Goal: Task Accomplishment & Management: Use online tool/utility

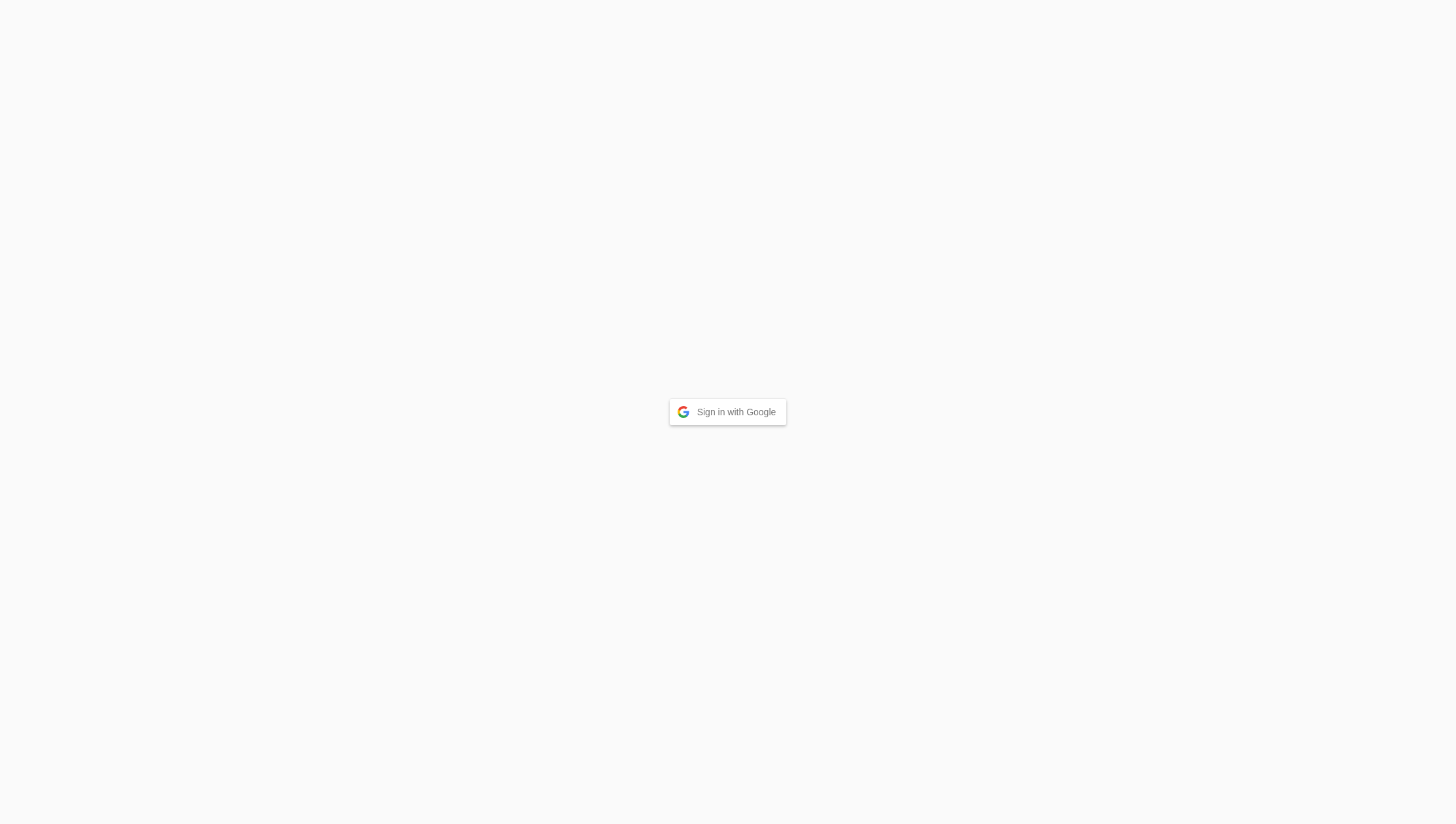
click at [763, 410] on button "Sign in with Google" at bounding box center [728, 412] width 117 height 27
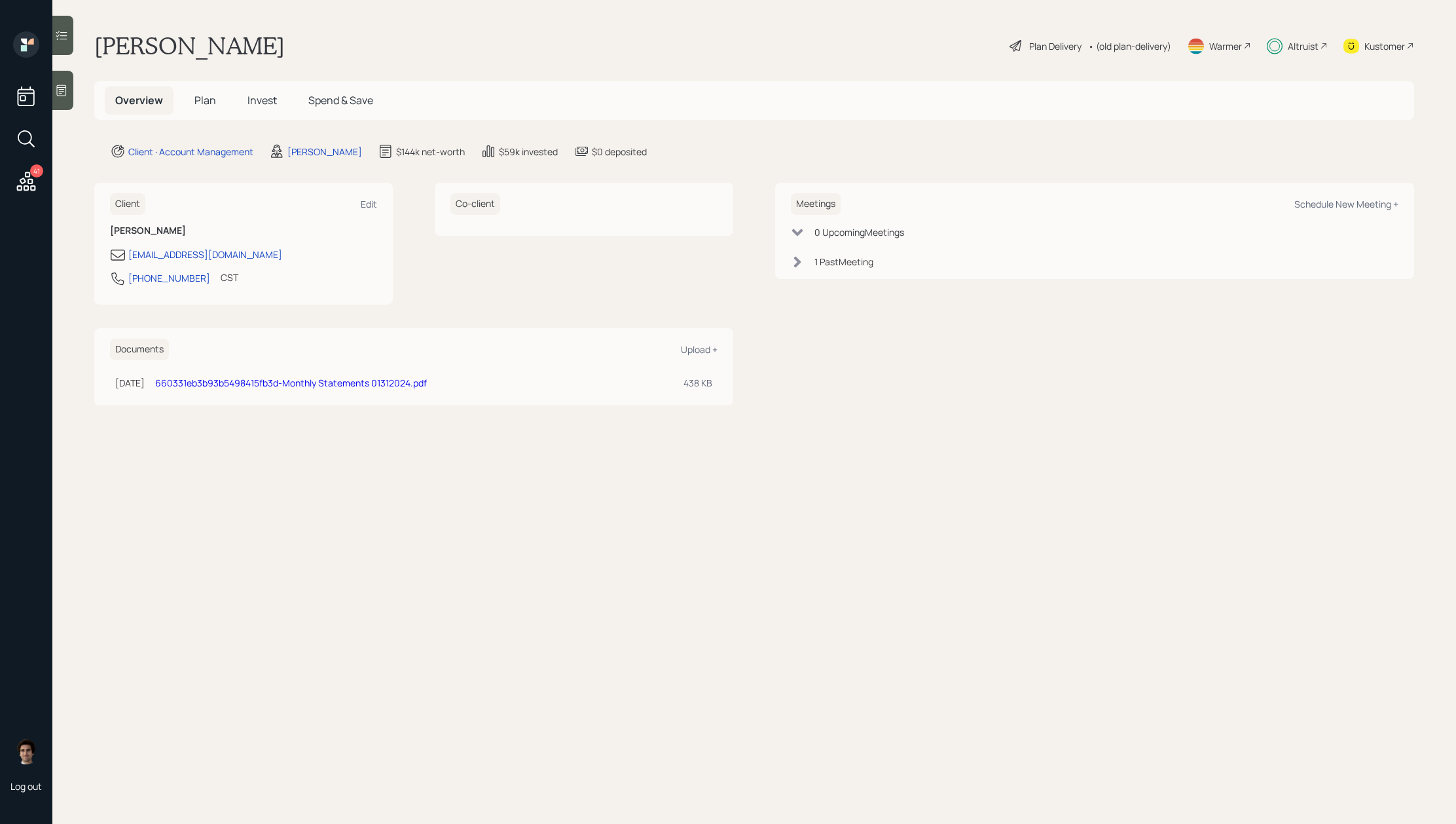
click at [214, 99] on span "Plan" at bounding box center [205, 100] width 21 height 14
